Goal: Task Accomplishment & Management: Use online tool/utility

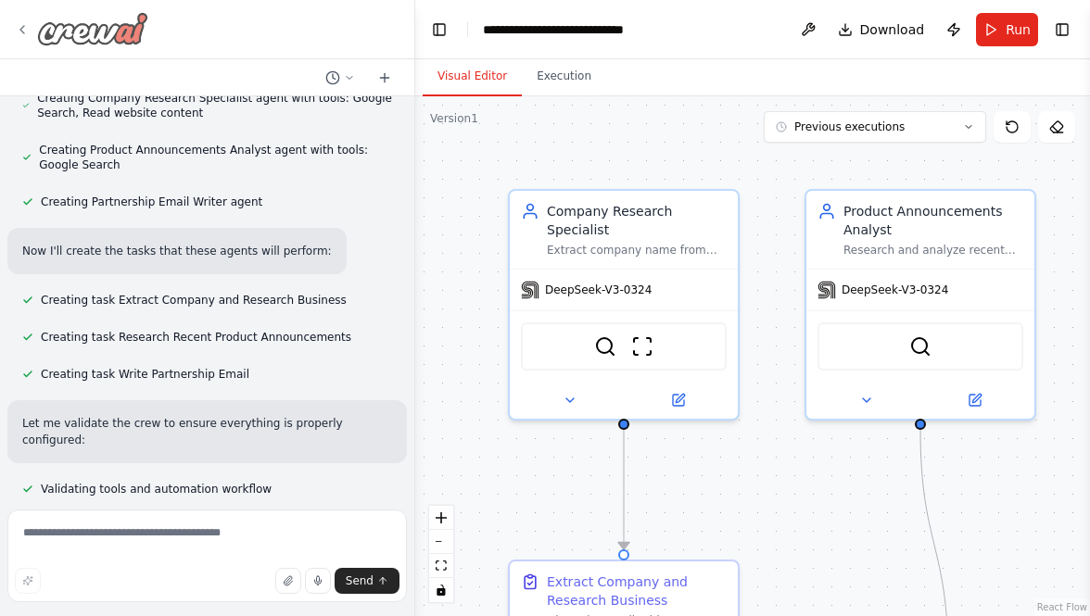
click at [22, 26] on icon at bounding box center [22, 29] width 4 height 7
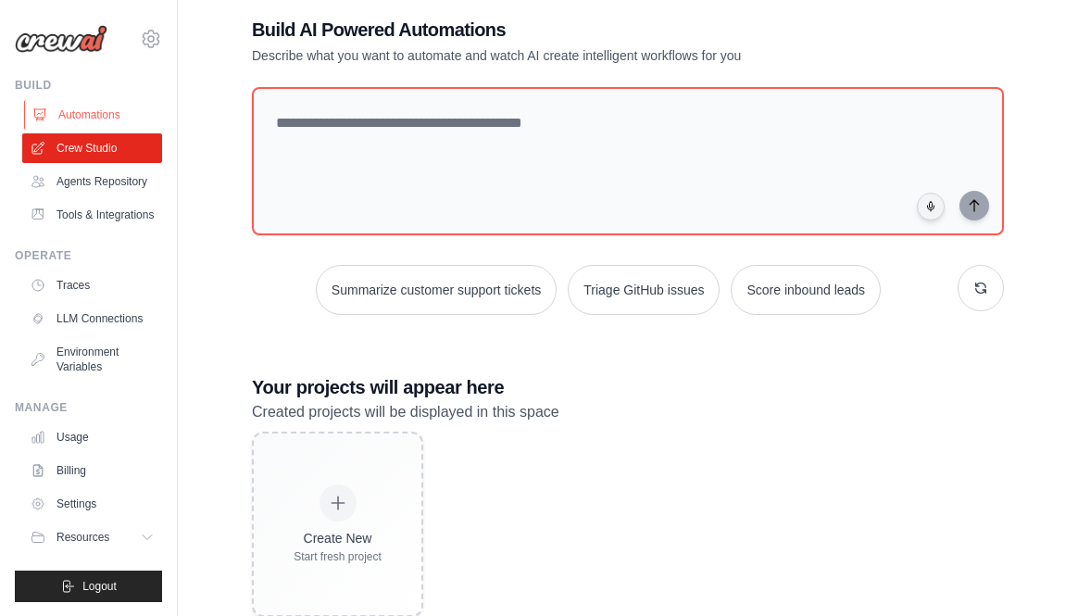
click at [99, 119] on link "Automations" at bounding box center [94, 115] width 140 height 30
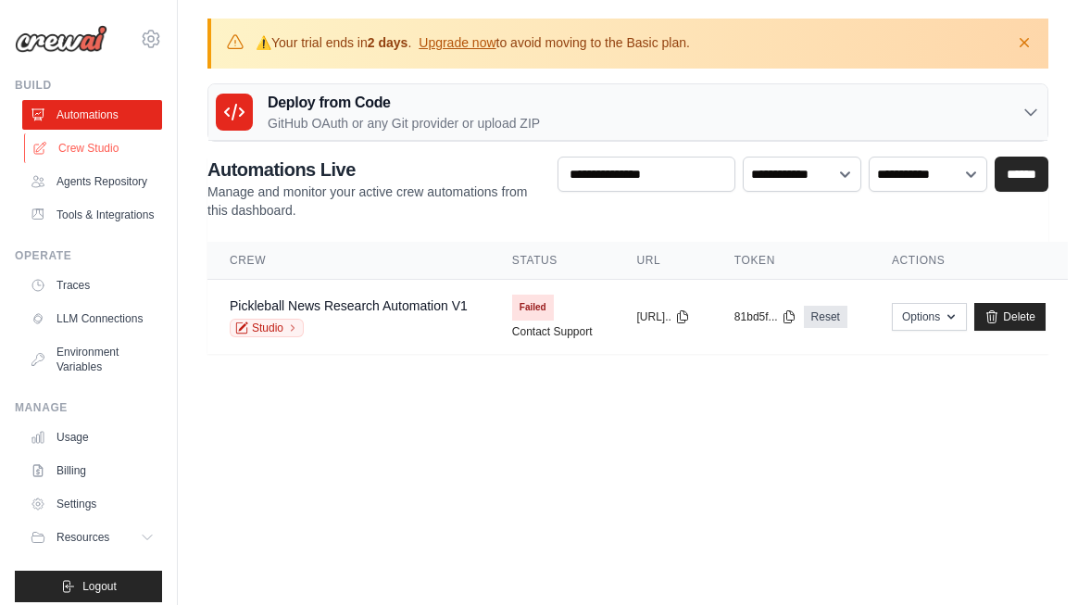
click at [82, 149] on link "Crew Studio" at bounding box center [94, 148] width 140 height 30
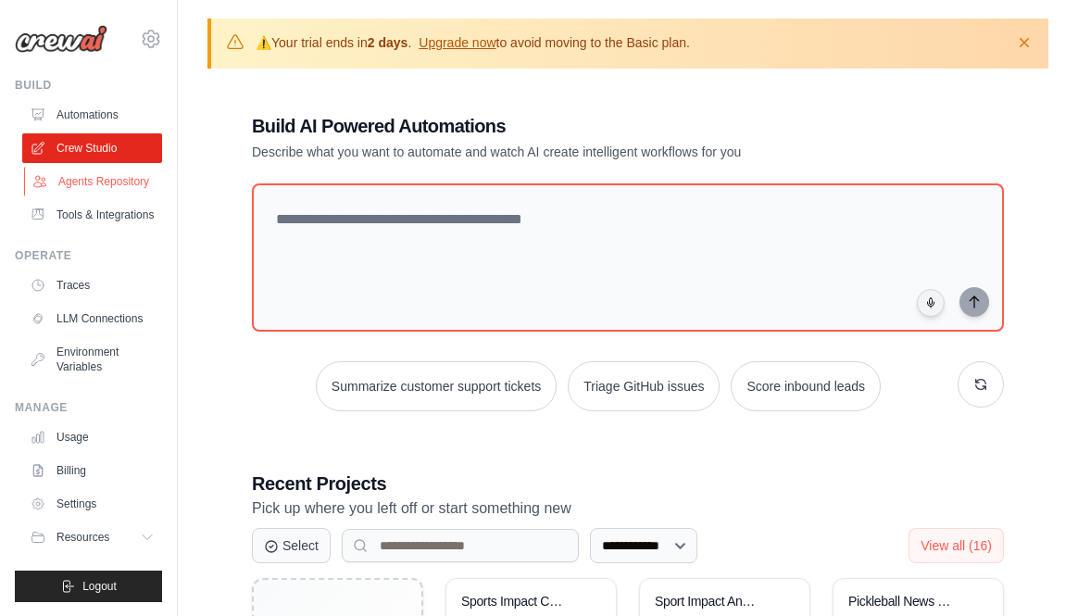
click at [81, 195] on link "Agents Repository" at bounding box center [94, 182] width 140 height 30
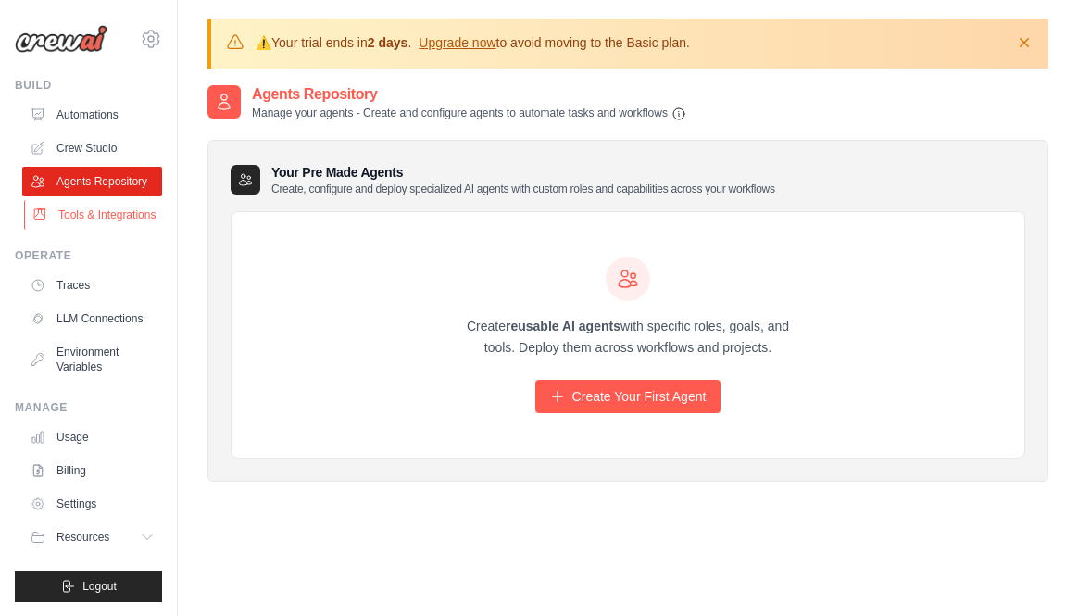
click at [81, 230] on link "Tools & Integrations" at bounding box center [94, 215] width 140 height 30
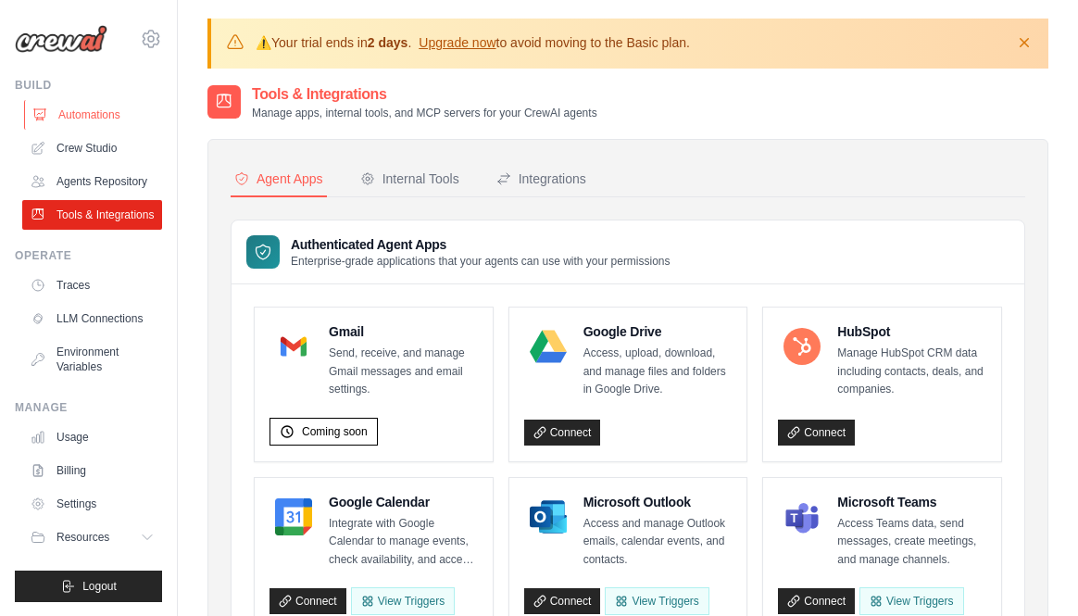
click at [72, 111] on link "Automations" at bounding box center [94, 115] width 140 height 30
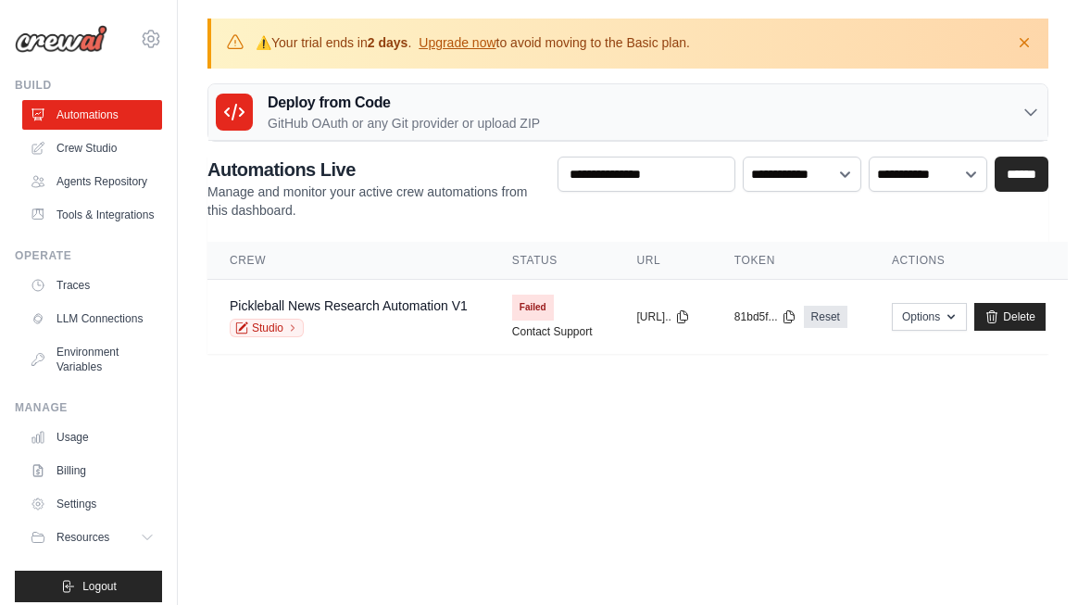
click at [83, 41] on img at bounding box center [61, 39] width 93 height 28
click at [68, 35] on img at bounding box center [61, 39] width 93 height 28
click at [71, 152] on link "Crew Studio" at bounding box center [94, 148] width 140 height 30
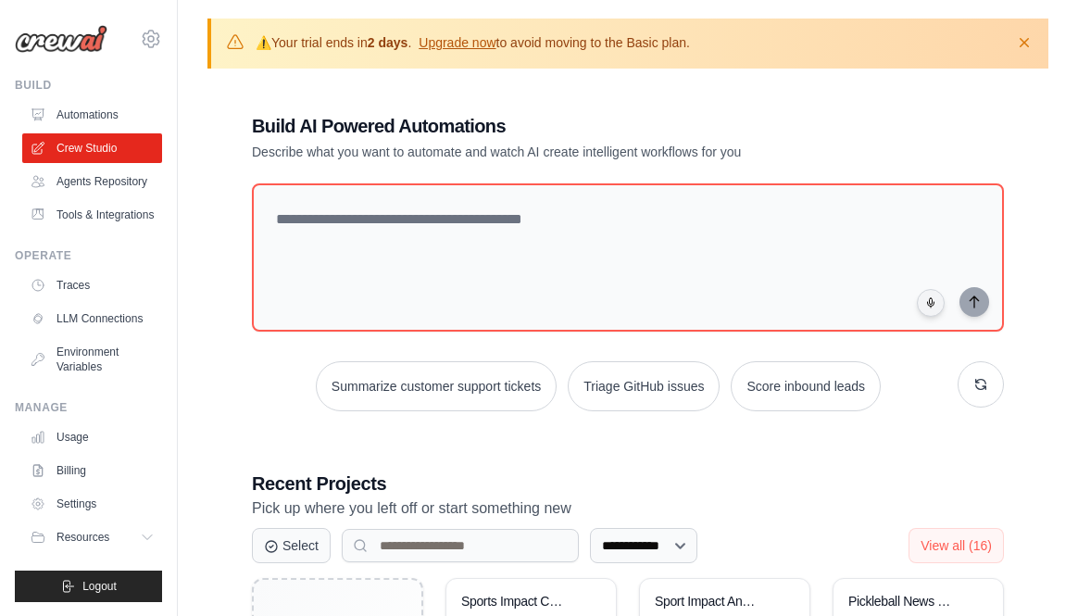
scroll to position [133, 0]
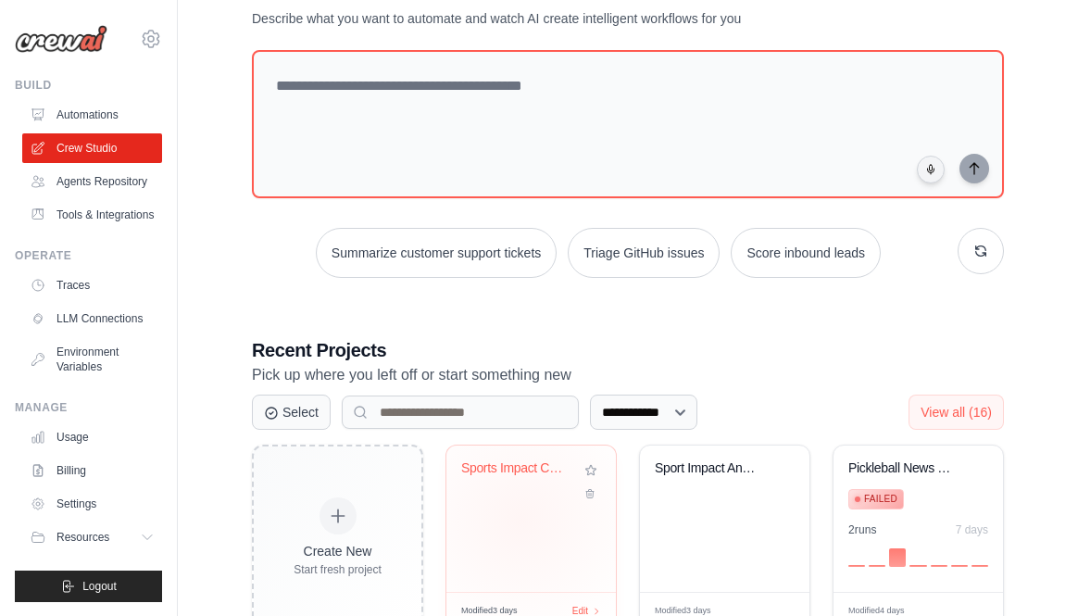
click at [522, 518] on div "Sports Impact Critic" at bounding box center [532, 519] width 170 height 146
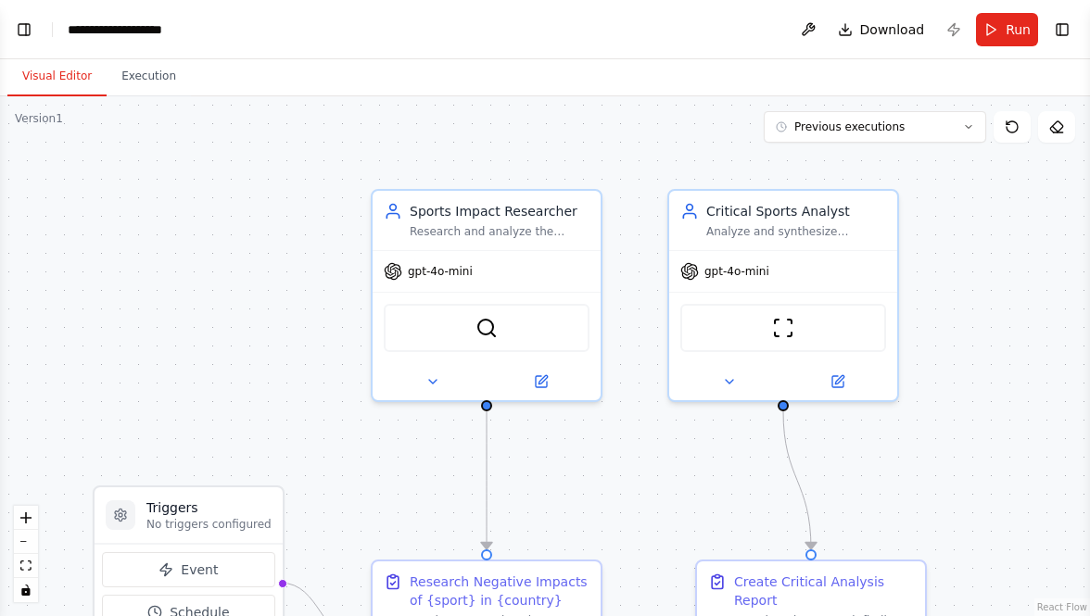
scroll to position [977, 0]
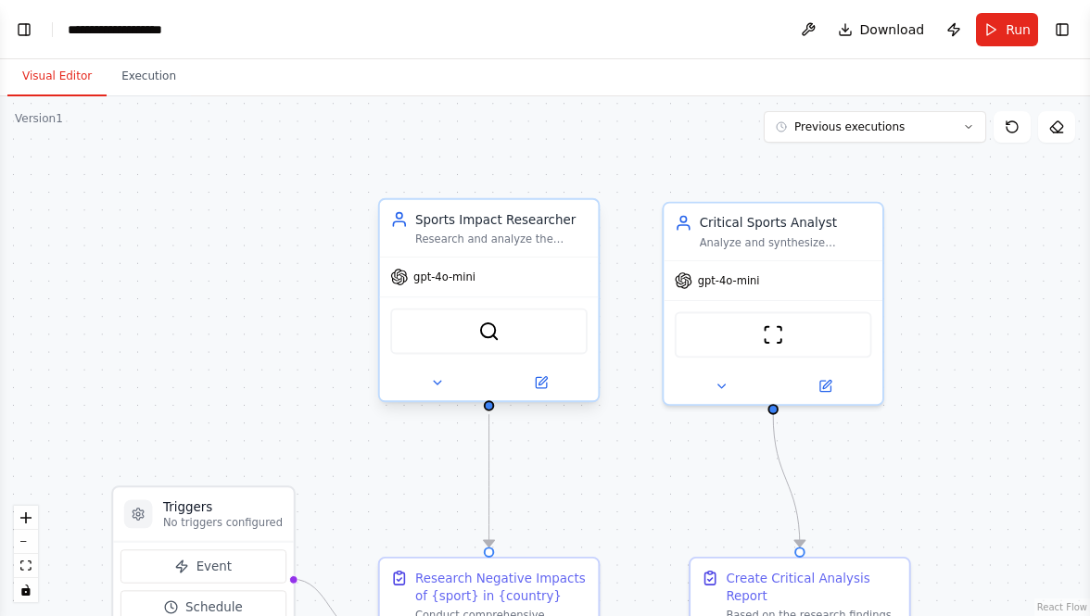
click at [475, 279] on div "gpt-4o-mini" at bounding box center [489, 277] width 219 height 39
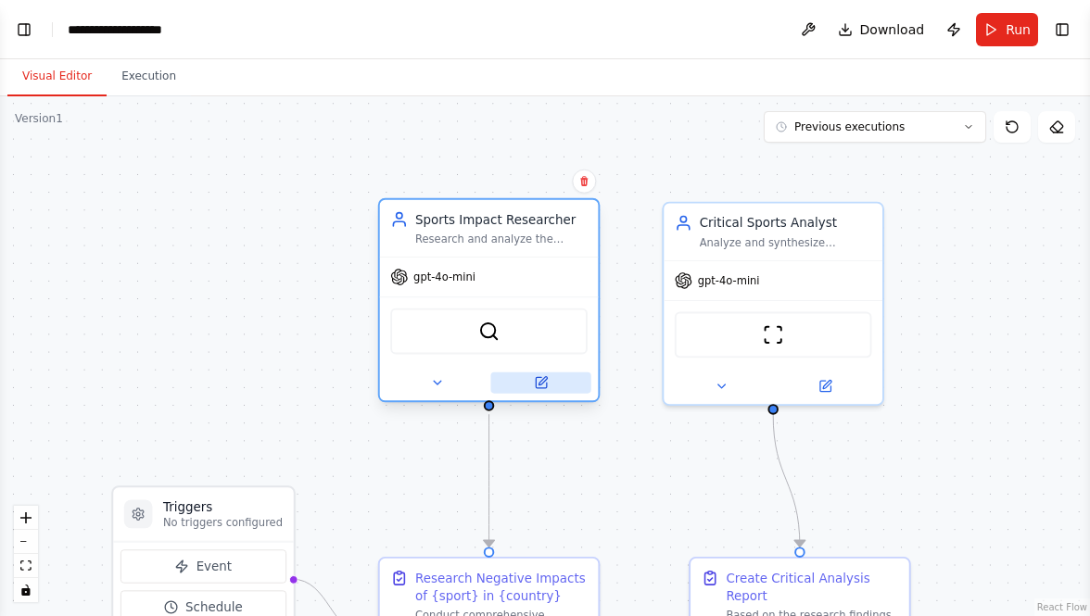
click at [534, 379] on icon at bounding box center [541, 382] width 14 height 14
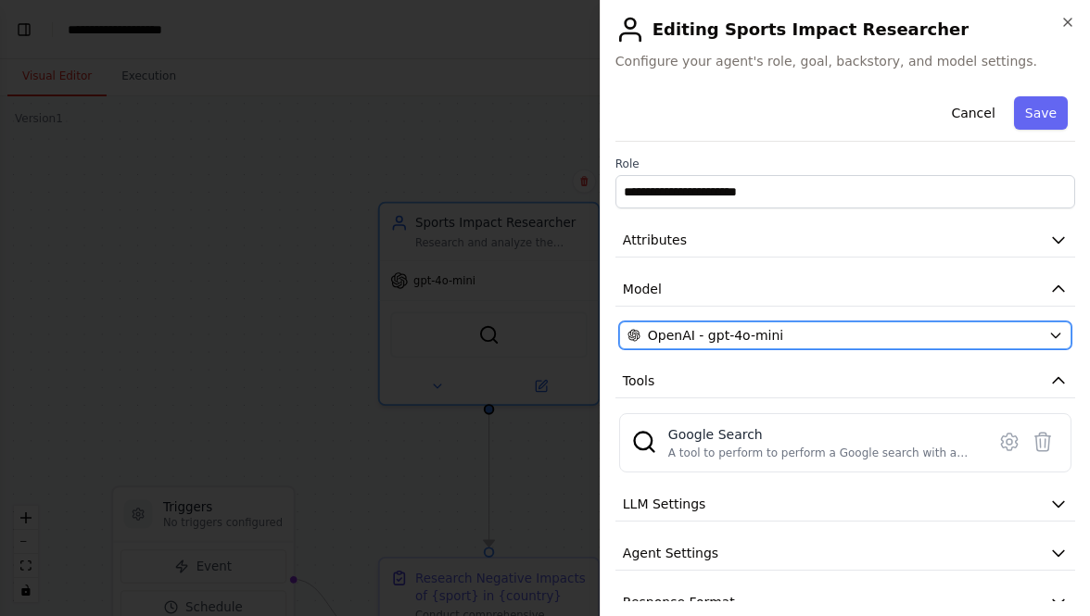
click at [851, 334] on div "OpenAI - gpt-4o-mini" at bounding box center [833, 335] width 413 height 19
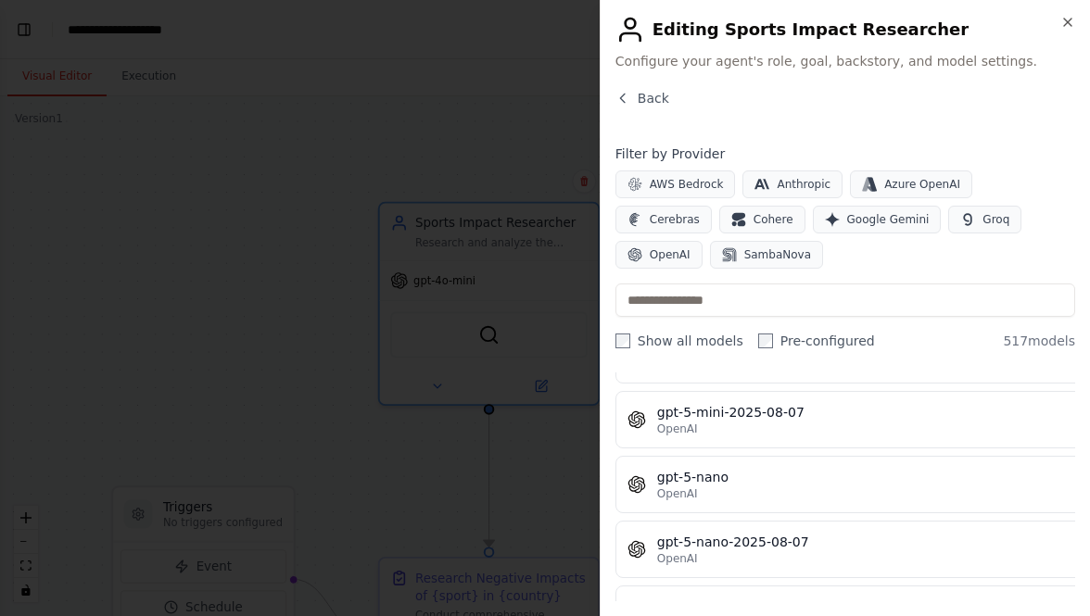
scroll to position [30269, 0]
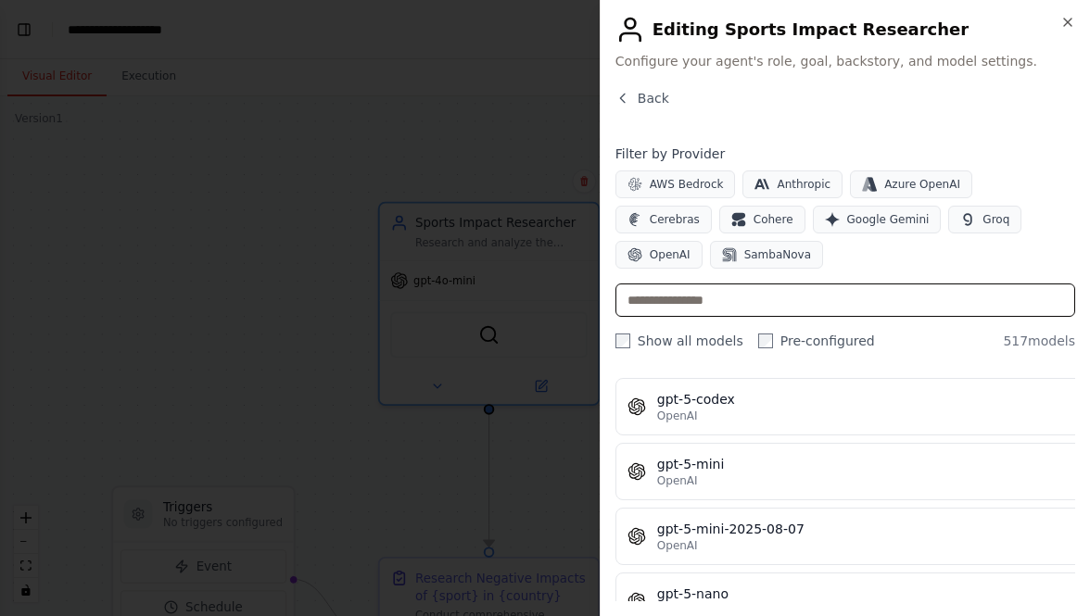
click at [856, 304] on input "text" at bounding box center [845, 299] width 460 height 33
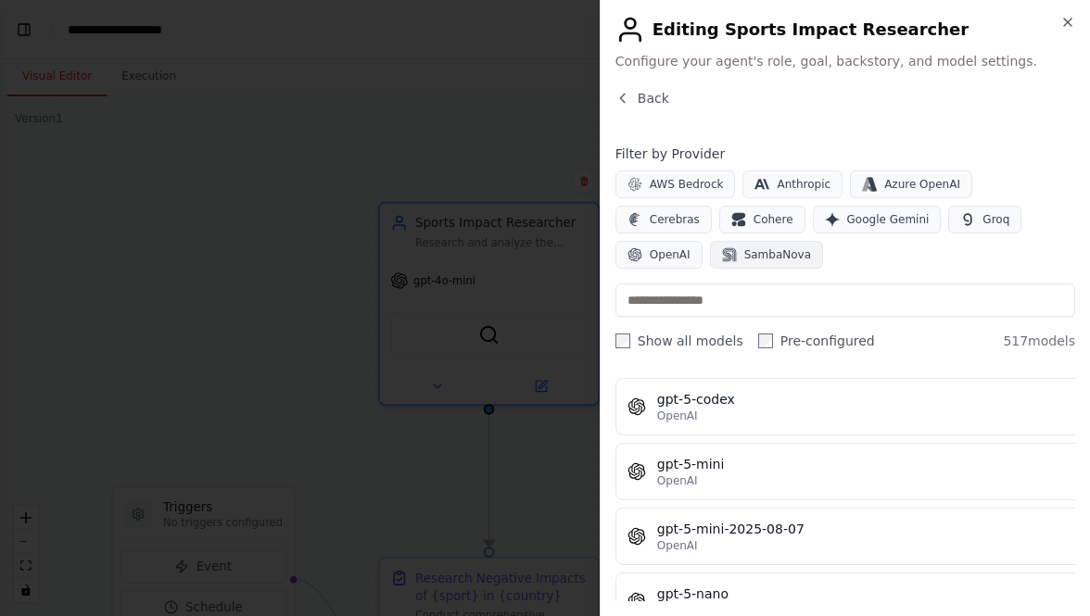
click at [744, 254] on span "SambaNova" at bounding box center [777, 254] width 67 height 15
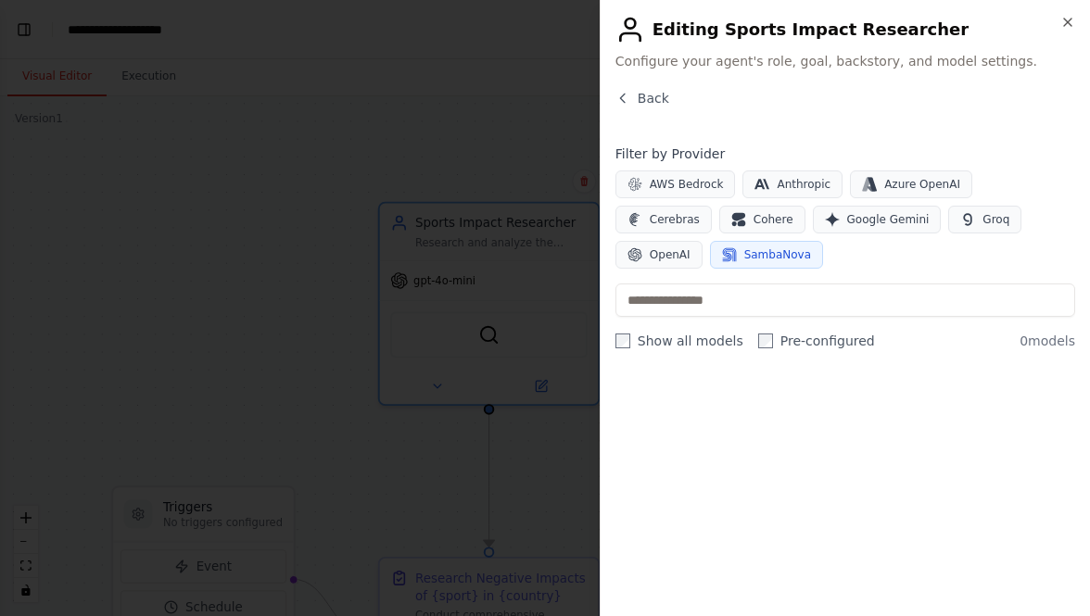
click at [744, 254] on span "SambaNova" at bounding box center [777, 254] width 67 height 15
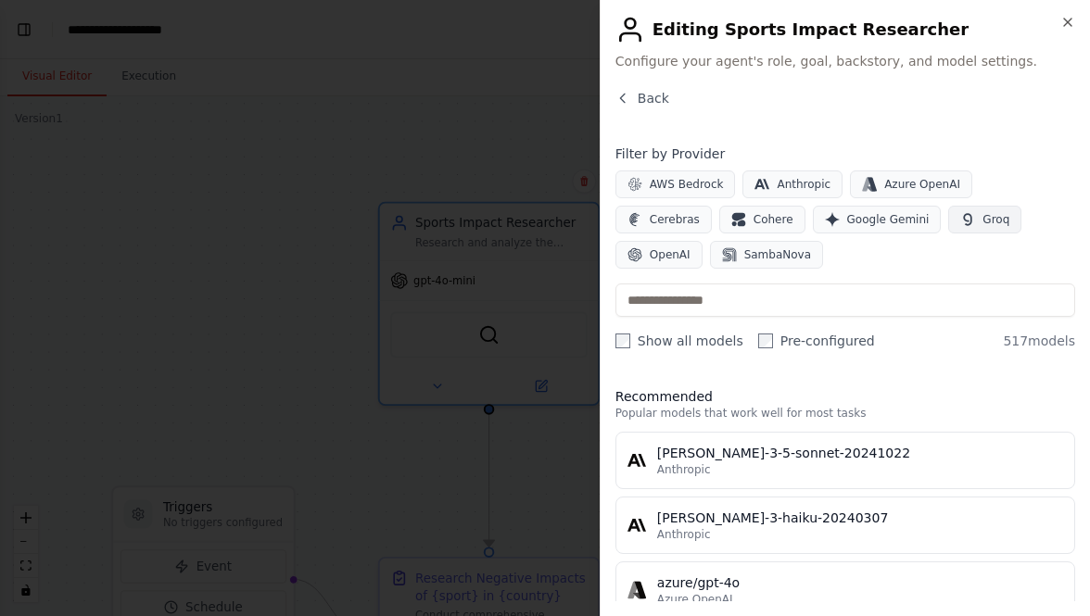
click at [982, 223] on span "Groq" at bounding box center [995, 219] width 27 height 15
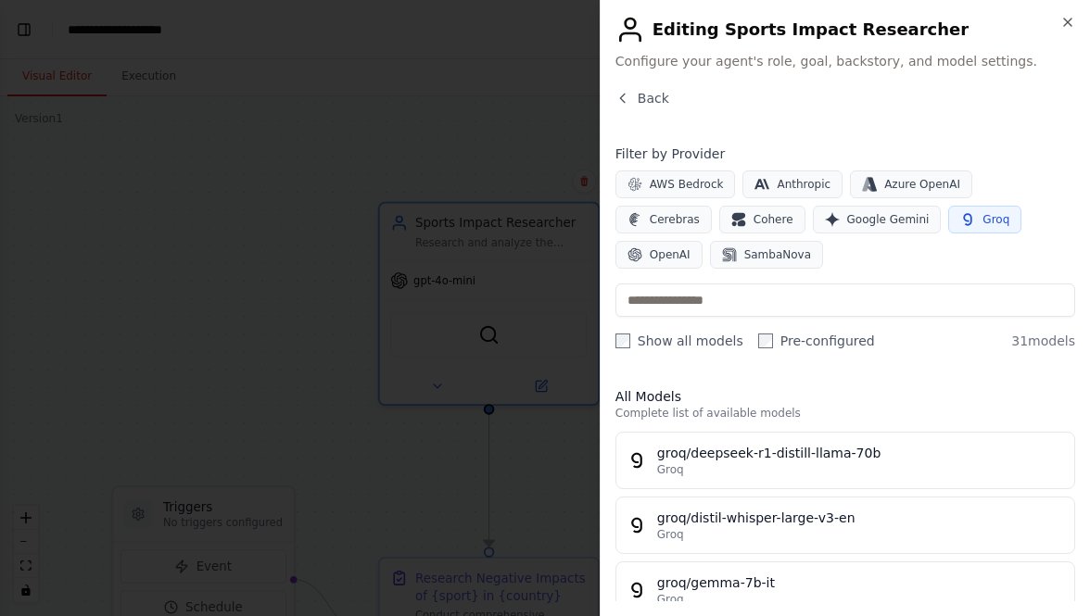
click at [960, 220] on icon "button" at bounding box center [967, 219] width 15 height 15
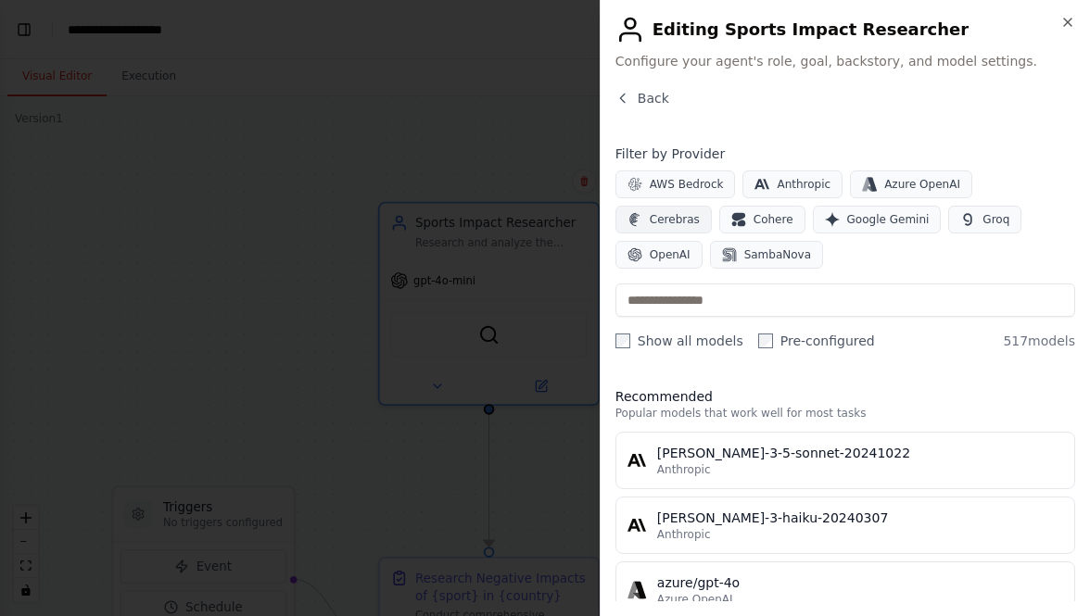
click at [712, 206] on button "Cerebras" at bounding box center [663, 220] width 96 height 28
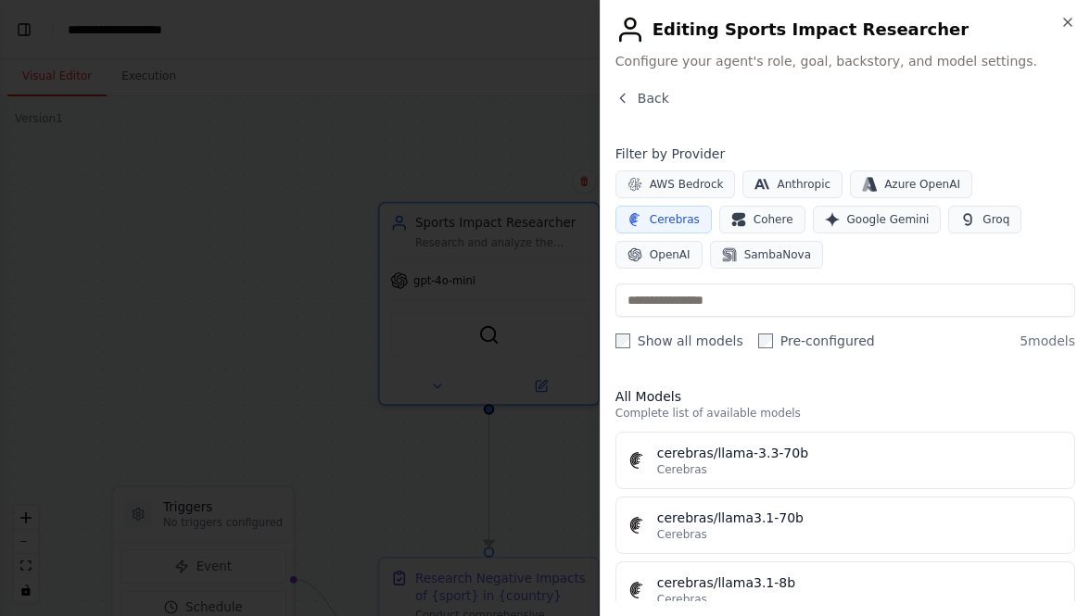
click at [712, 206] on button "Cerebras" at bounding box center [663, 220] width 96 height 28
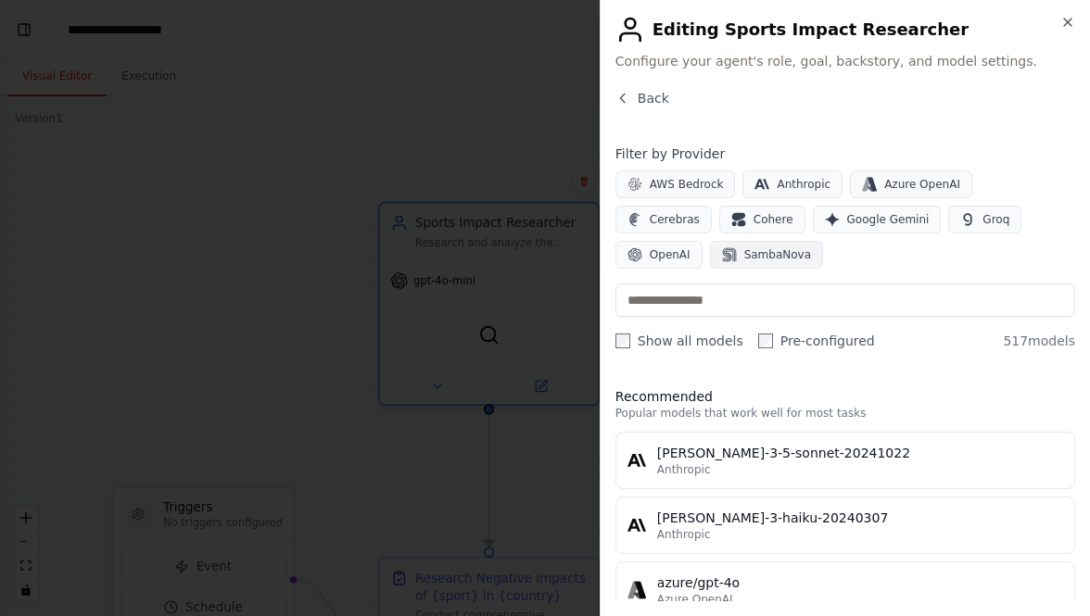
click at [744, 252] on span "SambaNova" at bounding box center [777, 254] width 67 height 15
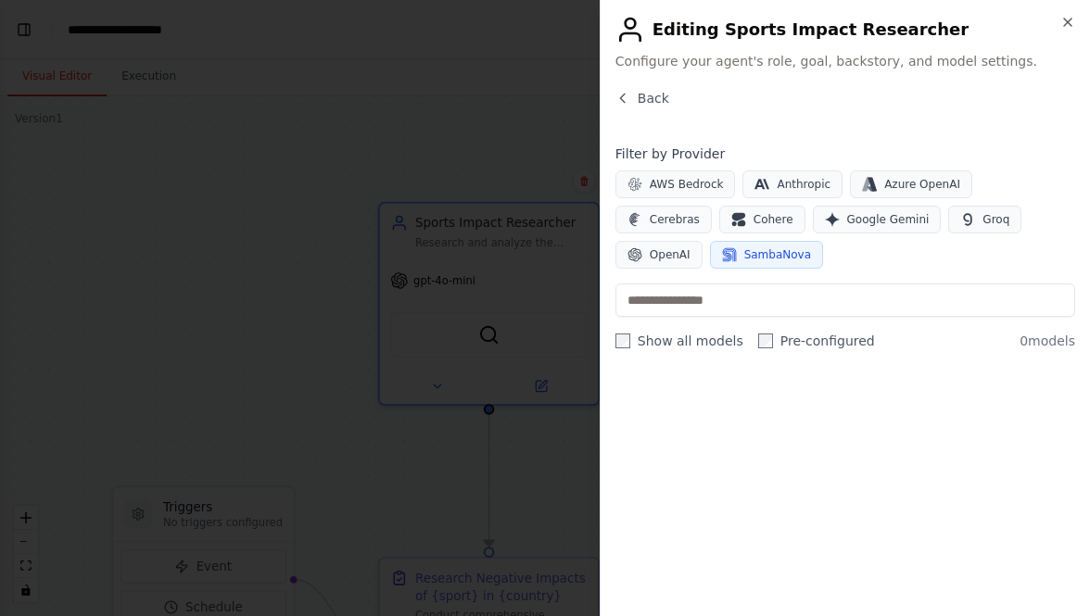
click at [744, 252] on span "SambaNova" at bounding box center [777, 254] width 67 height 15
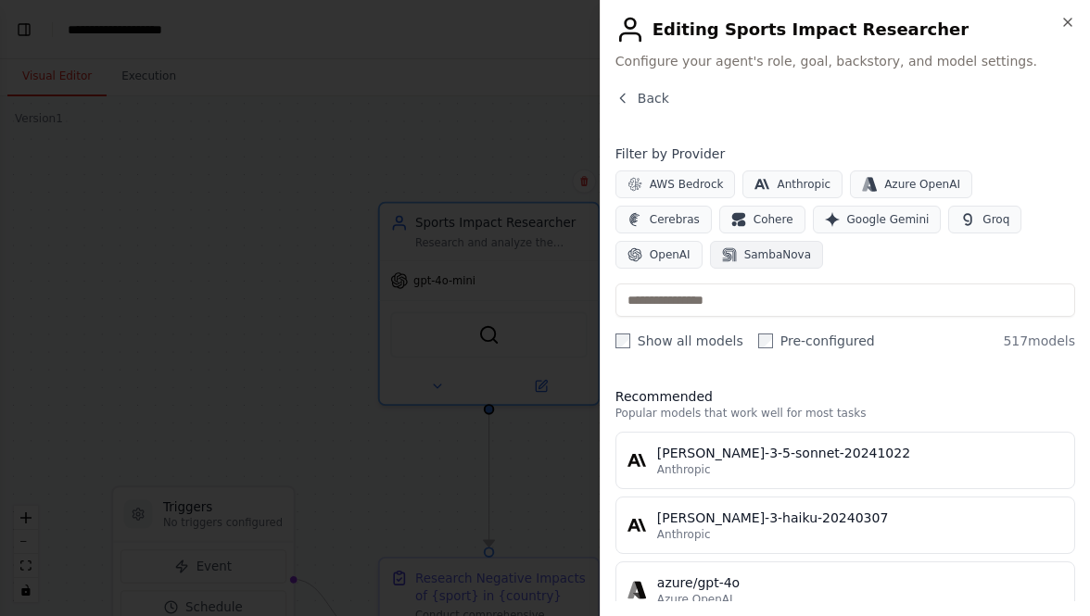
click at [744, 252] on span "SambaNova" at bounding box center [777, 254] width 67 height 15
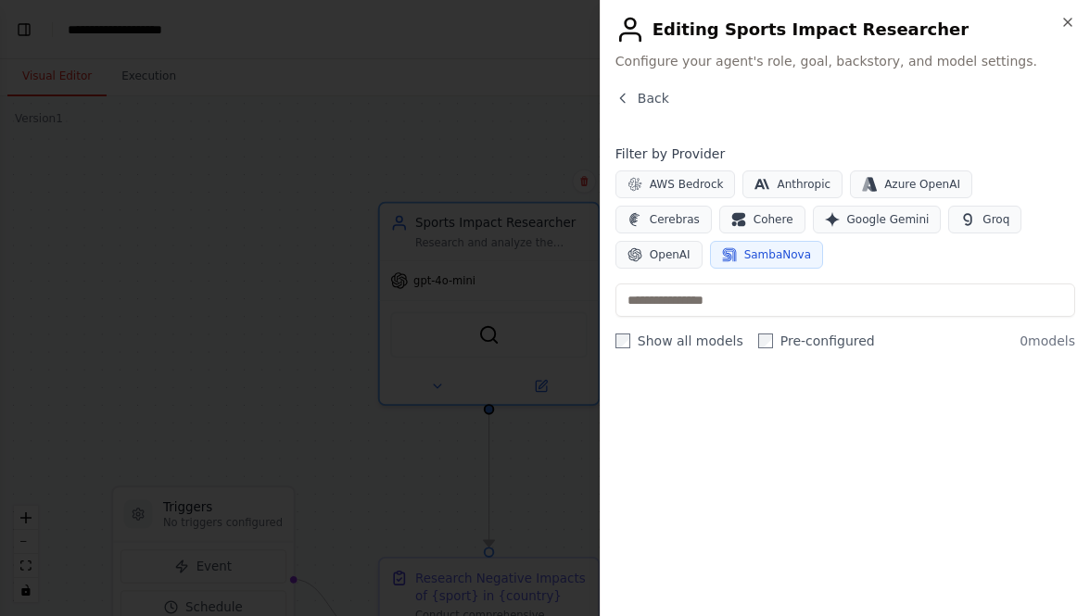
click at [744, 252] on span "SambaNova" at bounding box center [777, 254] width 67 height 15
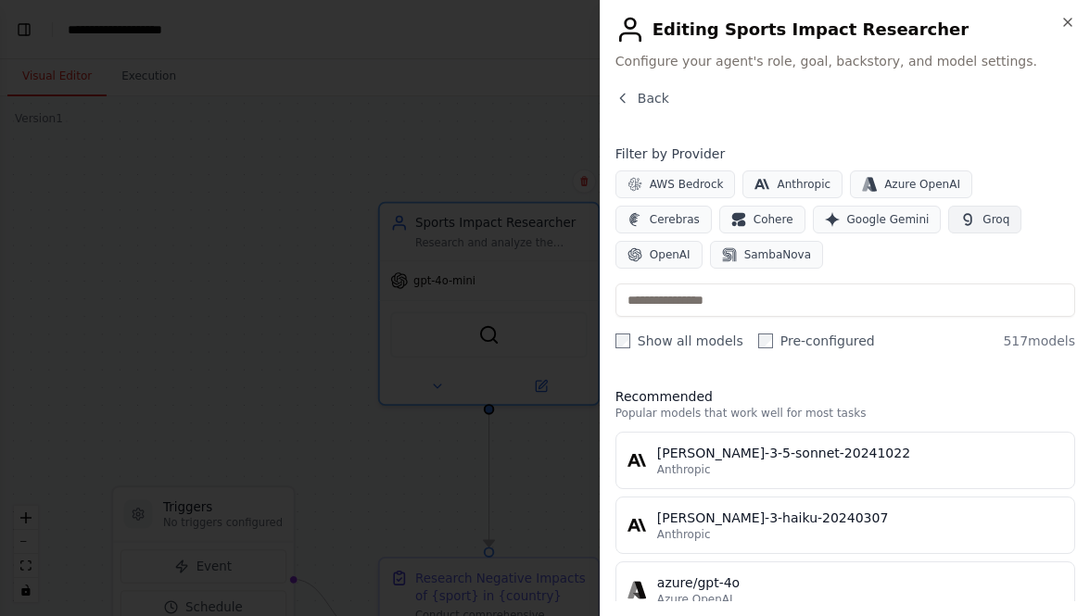
click at [960, 220] on icon "button" at bounding box center [967, 219] width 15 height 15
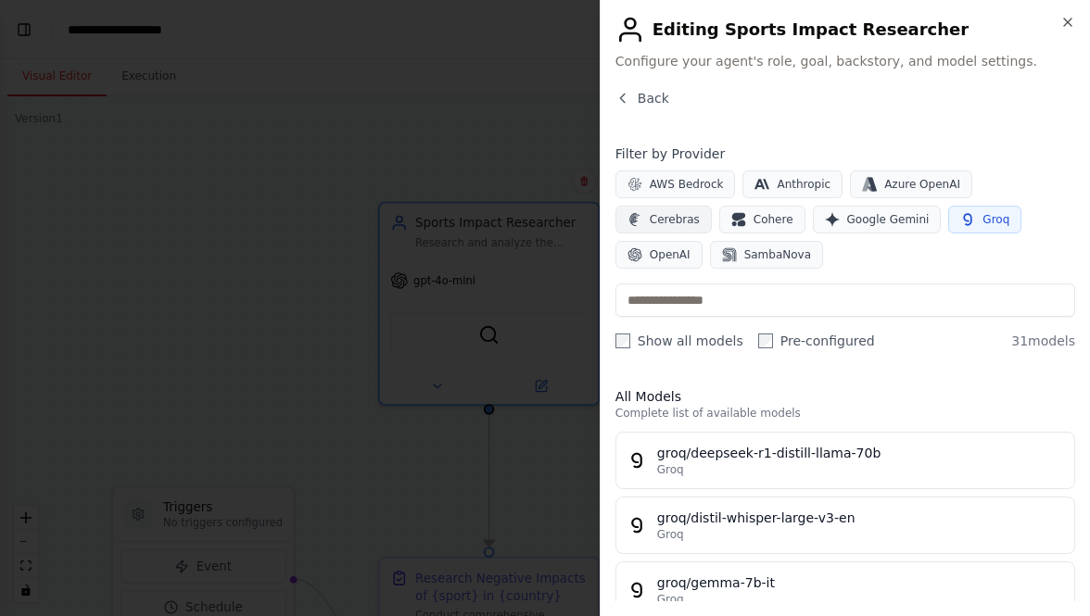
click at [699, 212] on span "Cerebras" at bounding box center [674, 219] width 50 height 15
click at [982, 220] on span "Groq" at bounding box center [995, 219] width 27 height 15
click at [744, 257] on span "SambaNova" at bounding box center [777, 254] width 67 height 15
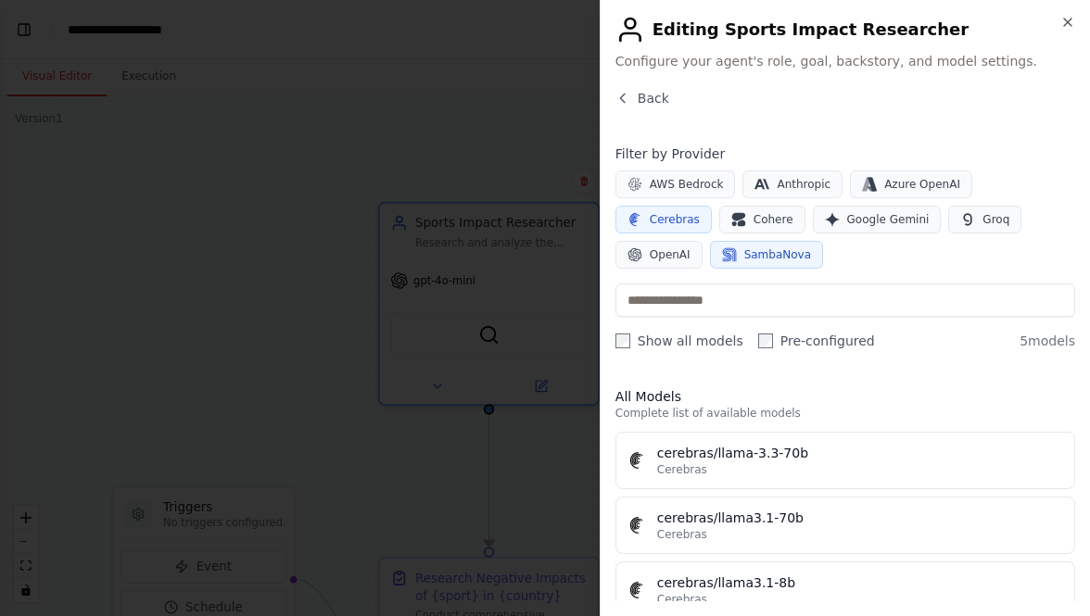
click at [744, 256] on span "SambaNova" at bounding box center [777, 254] width 67 height 15
click at [712, 206] on button "Cerebras" at bounding box center [663, 220] width 96 height 28
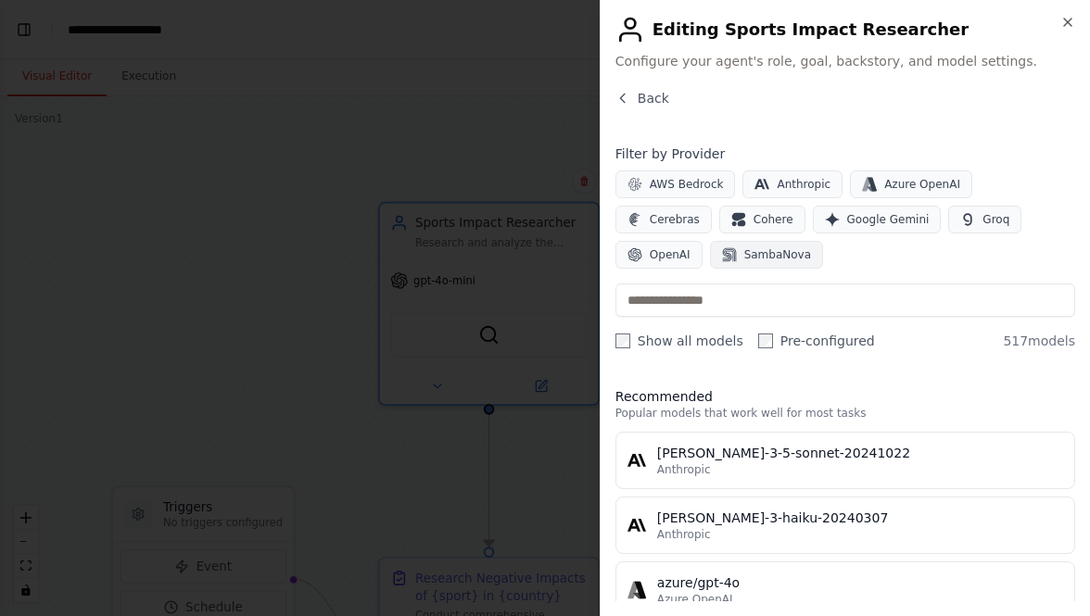
click at [744, 251] on span "SambaNova" at bounding box center [777, 254] width 67 height 15
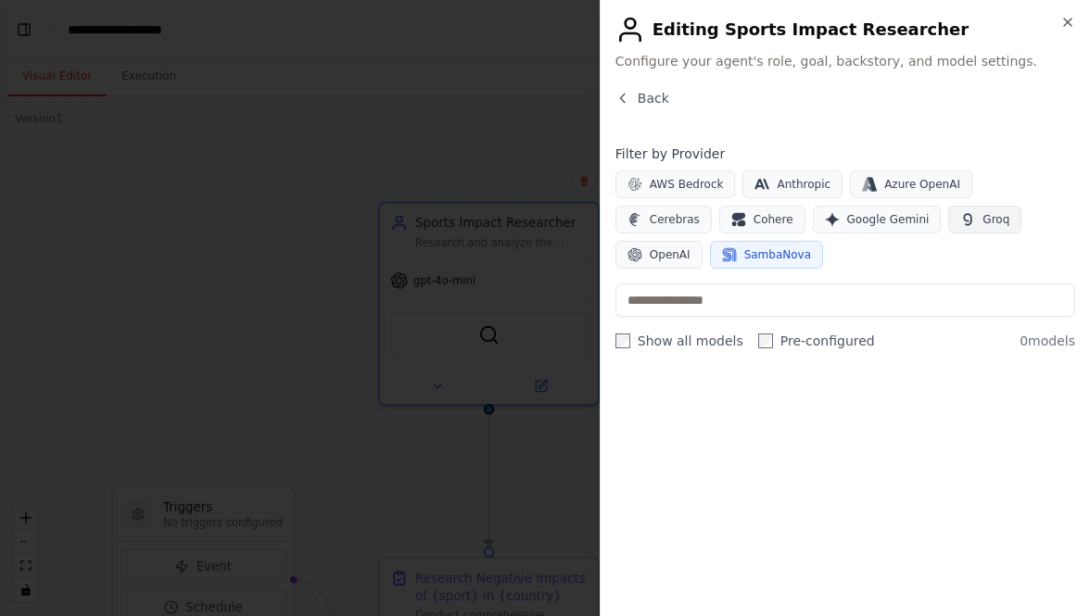
click at [982, 220] on span "Groq" at bounding box center [995, 219] width 27 height 15
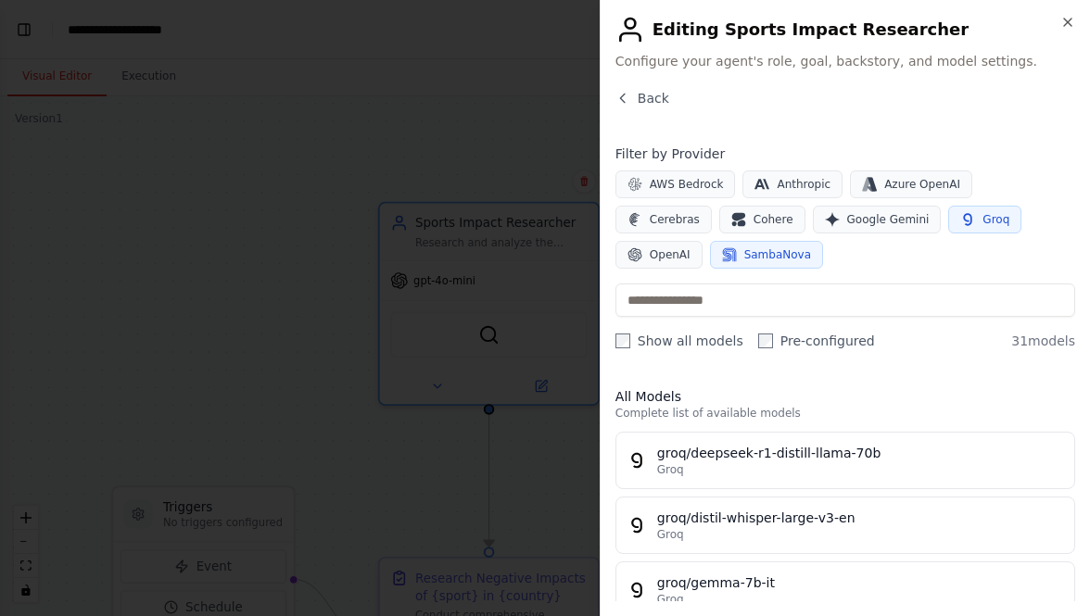
click at [982, 220] on span "Groq" at bounding box center [995, 219] width 27 height 15
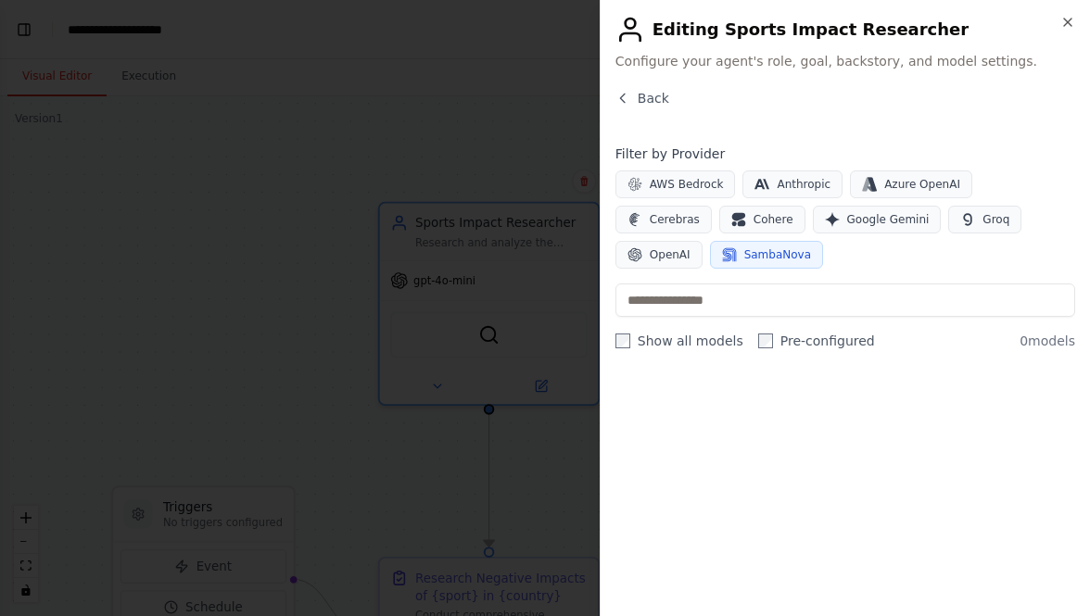
click at [744, 257] on span "SambaNova" at bounding box center [777, 254] width 67 height 15
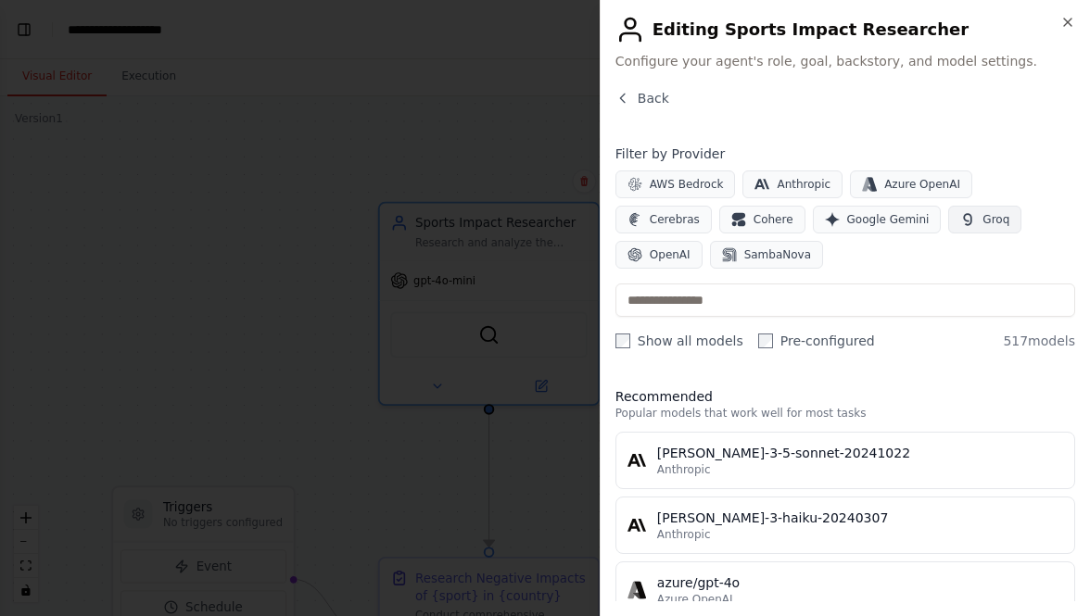
scroll to position [362, 0]
click at [982, 222] on span "Groq" at bounding box center [995, 219] width 27 height 15
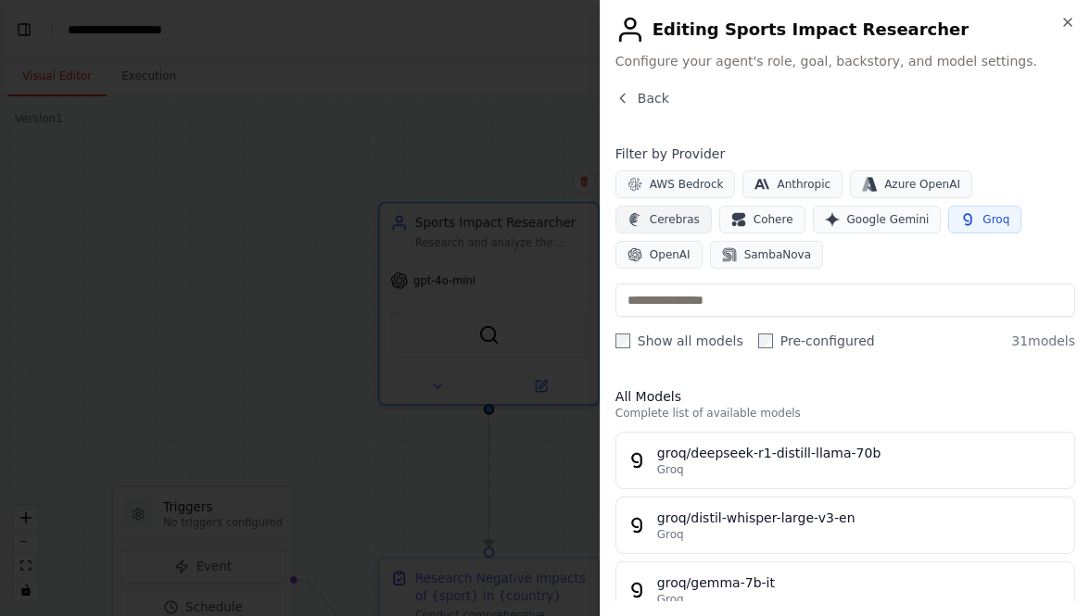
click at [639, 213] on icon "button" at bounding box center [634, 219] width 10 height 13
click at [642, 212] on icon "button" at bounding box center [634, 219] width 15 height 15
click at [699, 212] on span "Cerebras" at bounding box center [674, 219] width 50 height 15
